Goal: Information Seeking & Learning: Learn about a topic

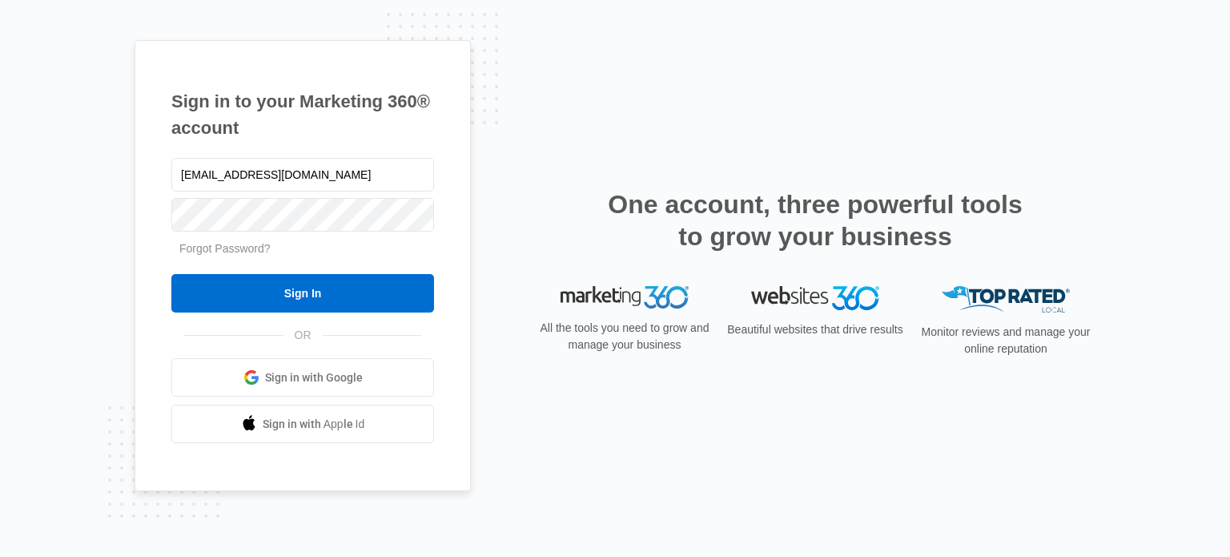
click at [263, 288] on input "Sign In" at bounding box center [302, 293] width 263 height 38
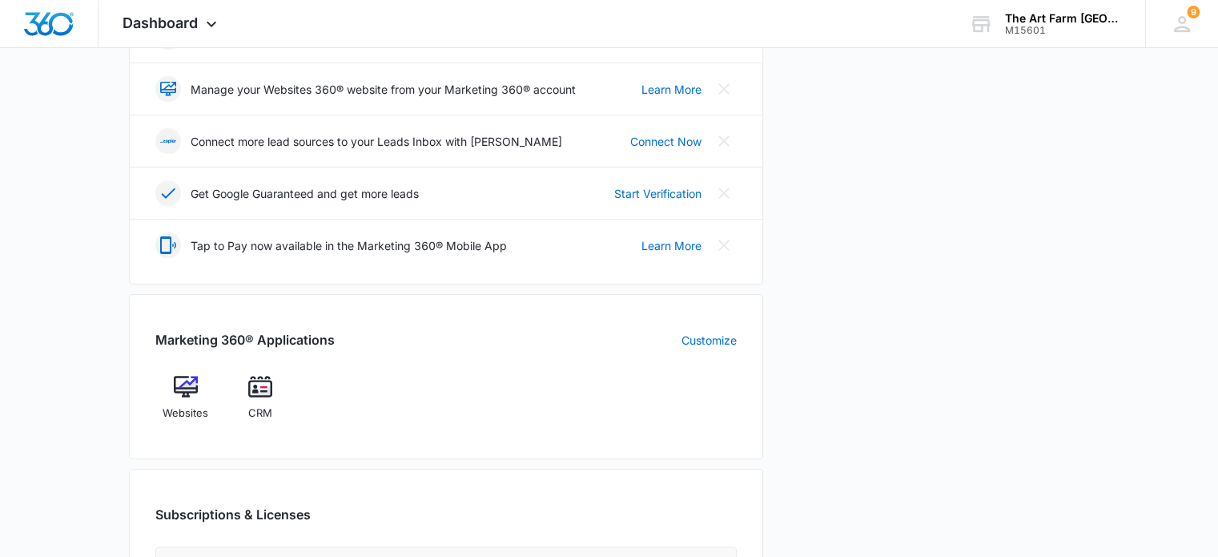
scroll to position [387, 0]
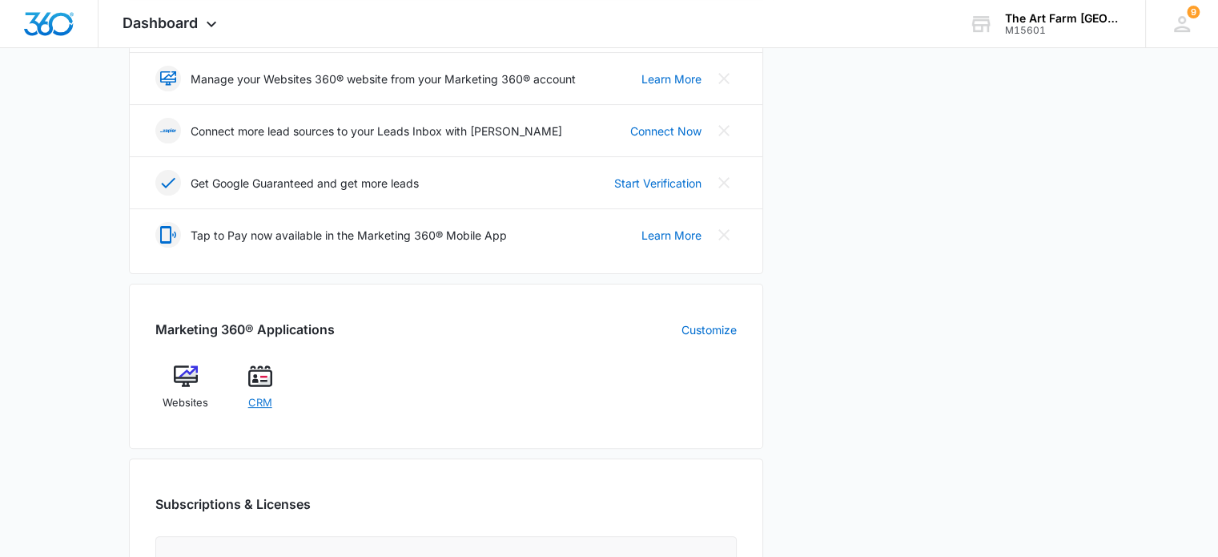
click at [266, 400] on span "CRM" at bounding box center [260, 403] width 24 height 16
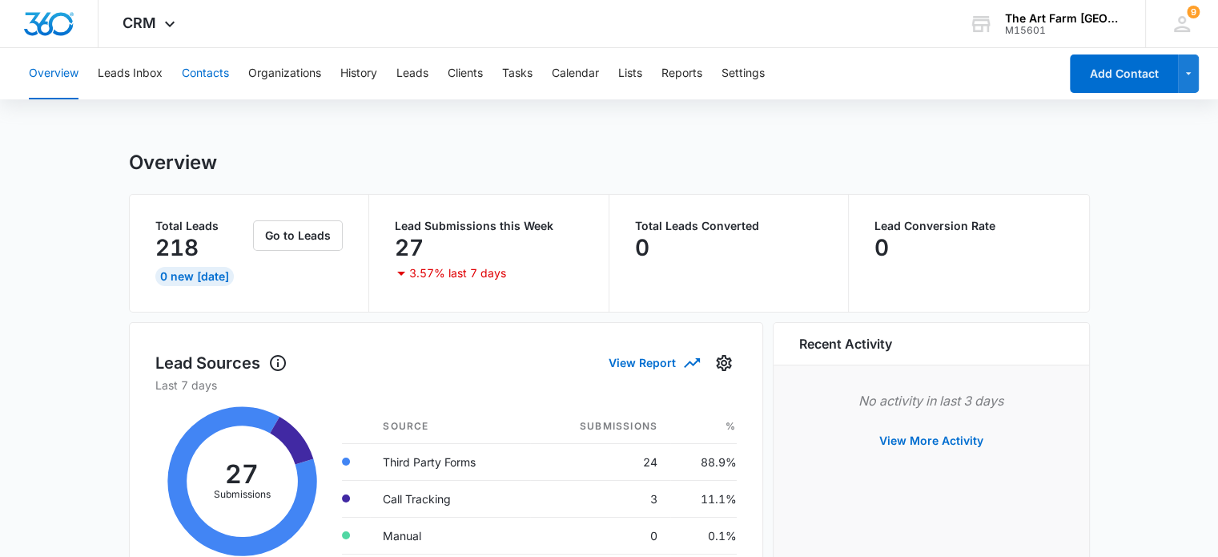
click at [195, 84] on button "Contacts" at bounding box center [205, 73] width 47 height 51
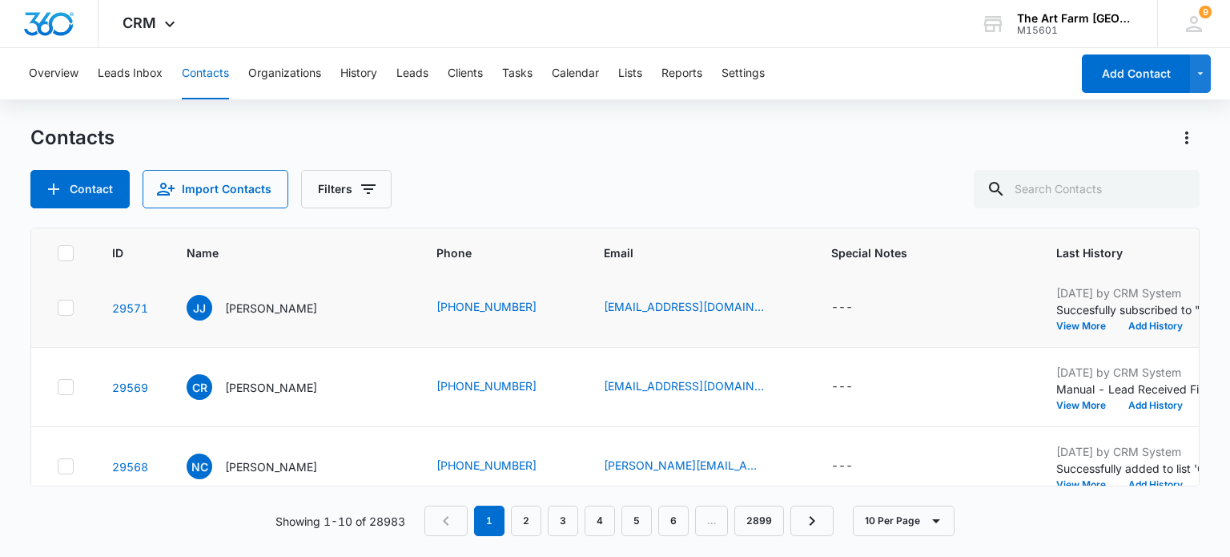
scroll to position [90, 0]
click at [317, 389] on p "[PERSON_NAME]" at bounding box center [271, 386] width 92 height 17
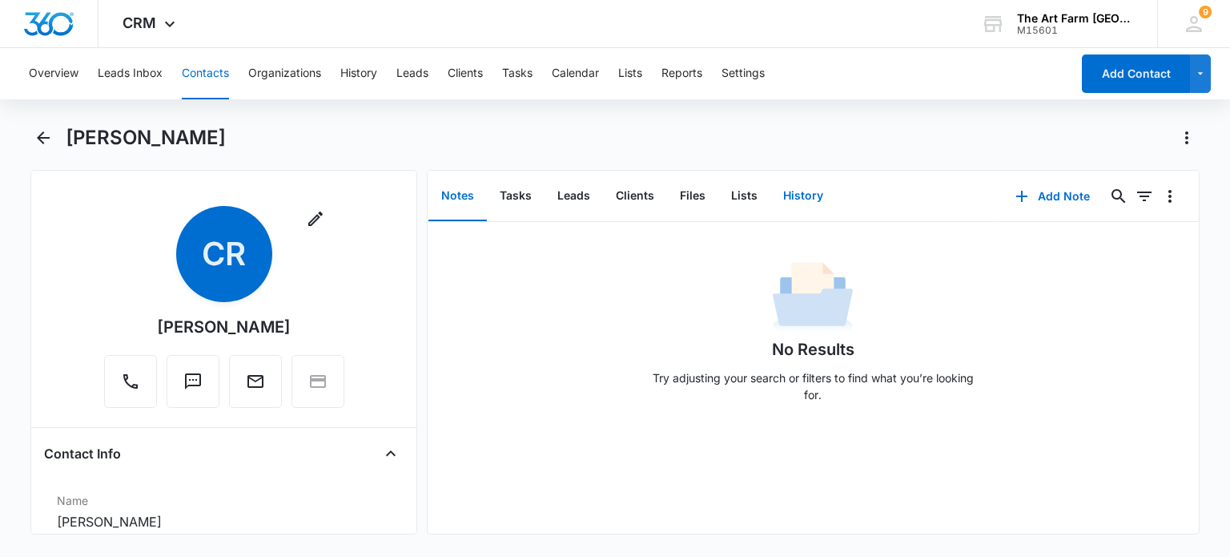
click at [801, 201] on button "History" at bounding box center [804, 196] width 66 height 50
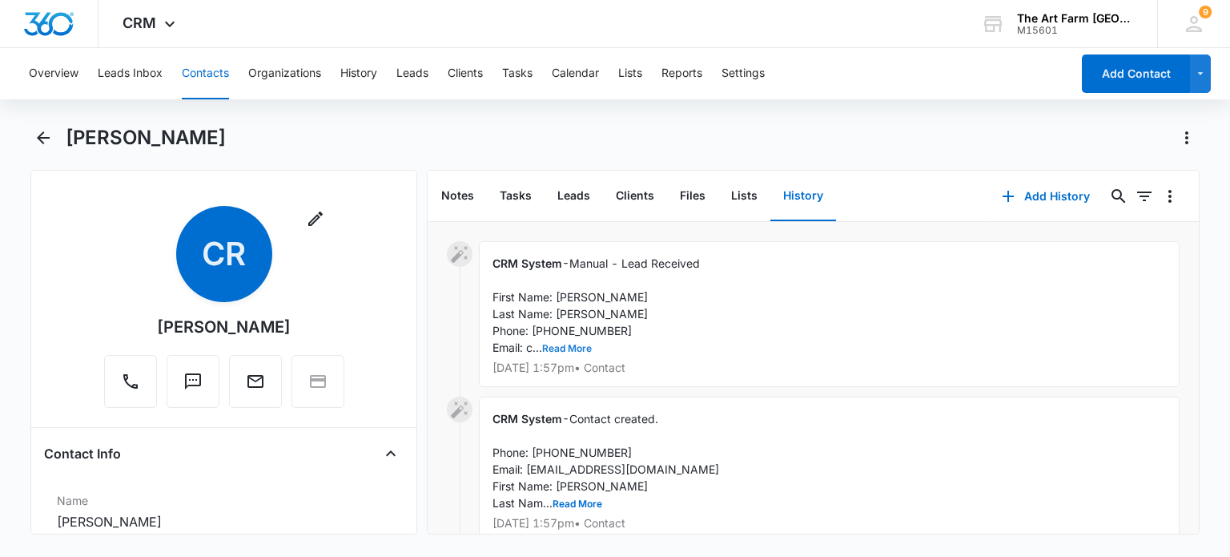
click at [564, 352] on button "Read More" at bounding box center [567, 349] width 50 height 10
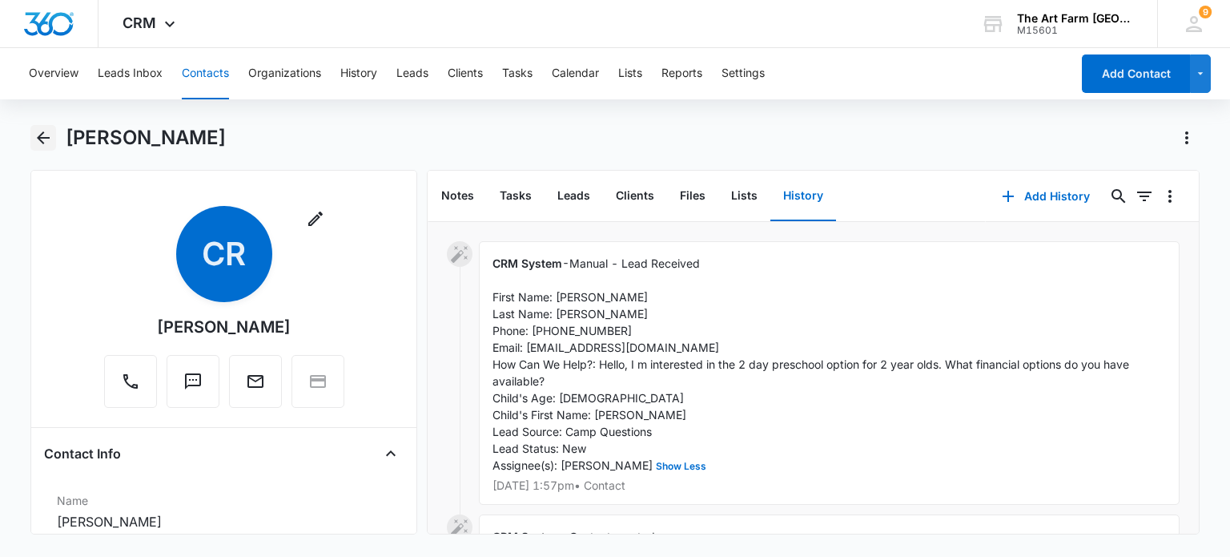
click at [41, 138] on icon "Back" at bounding box center [43, 137] width 13 height 13
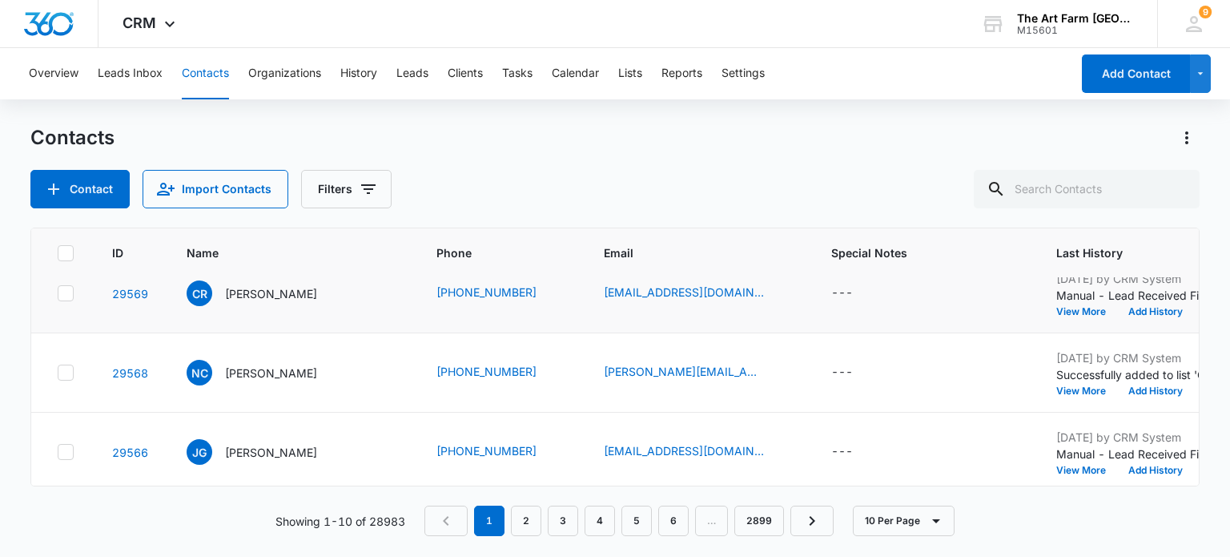
scroll to position [186, 0]
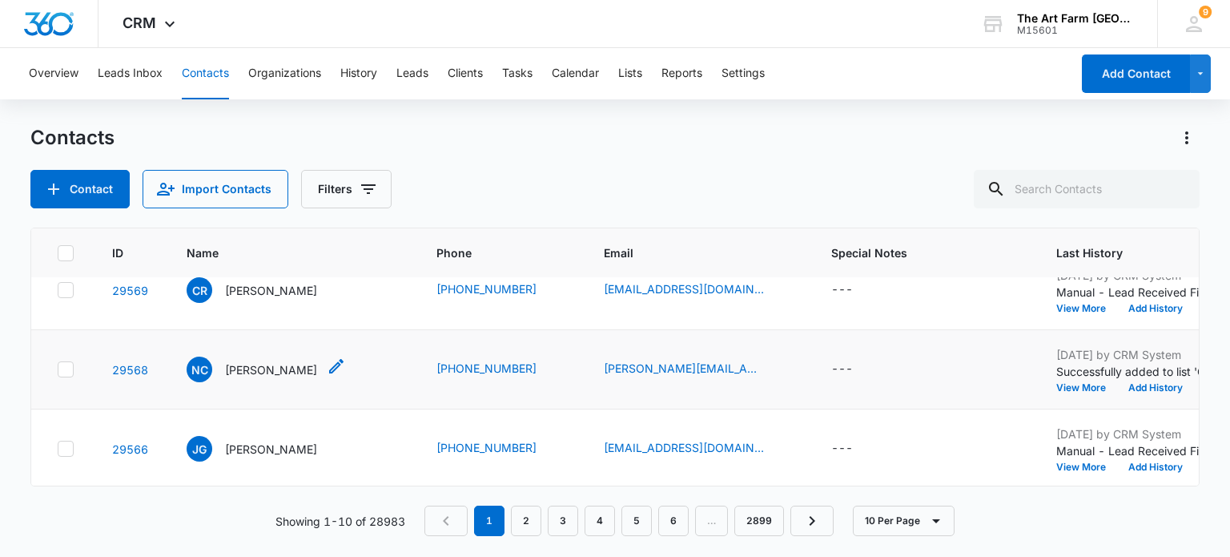
click at [279, 366] on p "[PERSON_NAME]" at bounding box center [271, 369] width 92 height 17
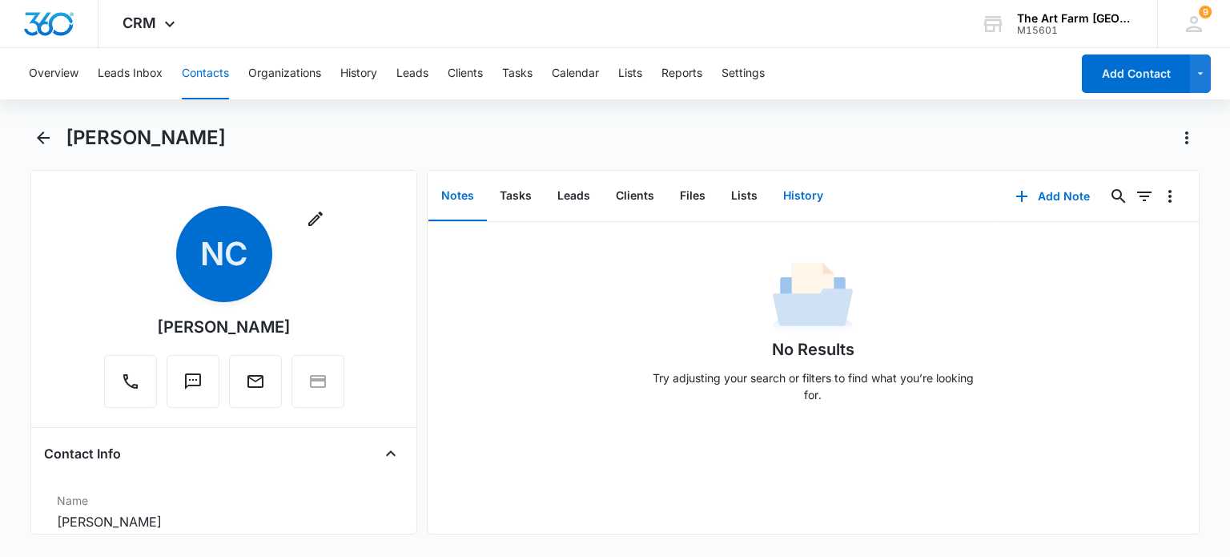
click at [796, 191] on button "History" at bounding box center [804, 196] width 66 height 50
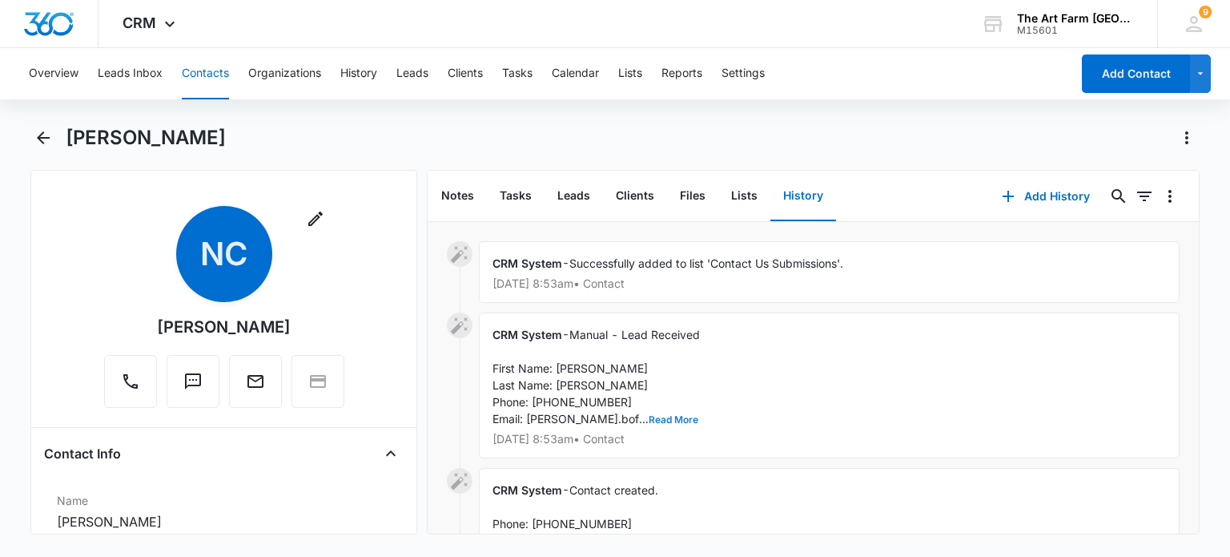
click at [649, 418] on button "Read More" at bounding box center [674, 420] width 50 height 10
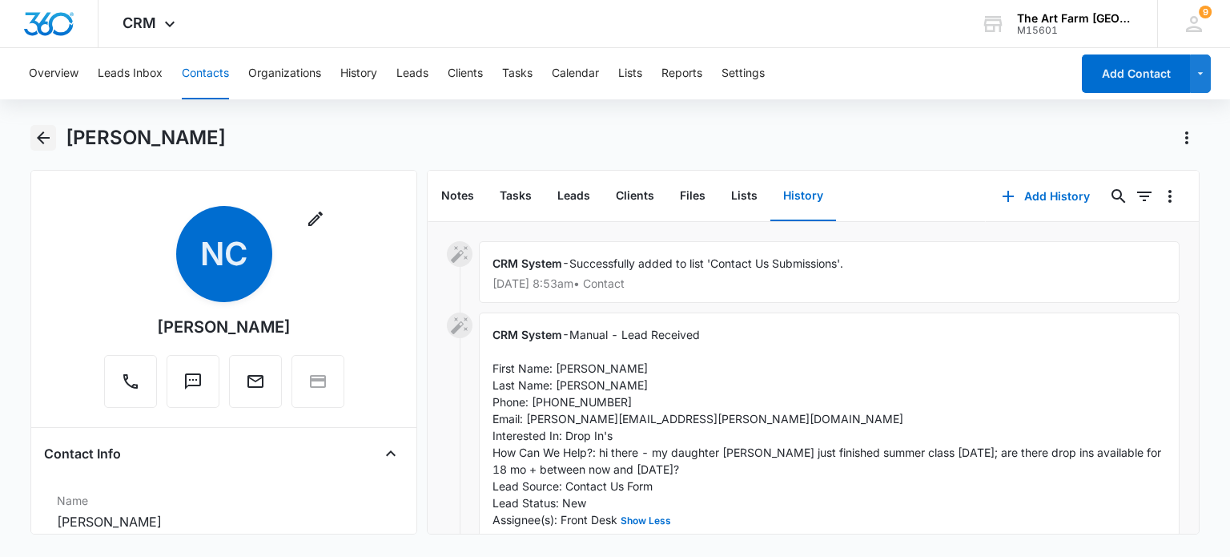
click at [40, 140] on icon "Back" at bounding box center [43, 137] width 13 height 13
